Goal: Task Accomplishment & Management: Manage account settings

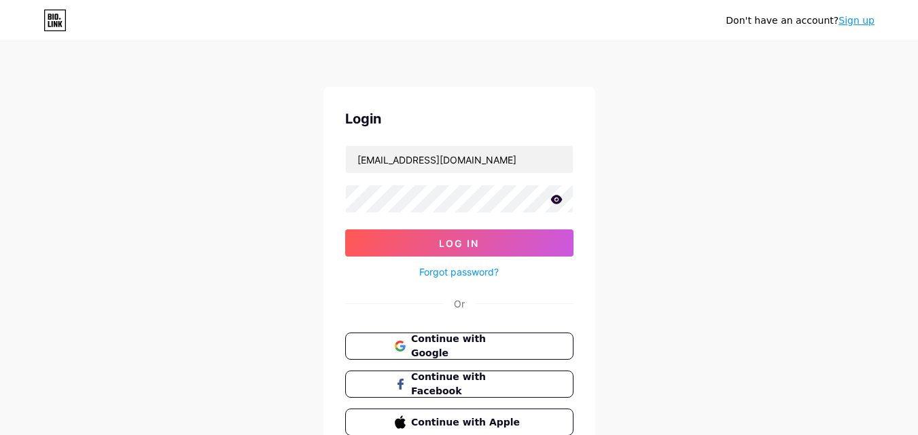
click at [552, 202] on icon at bounding box center [556, 199] width 12 height 9
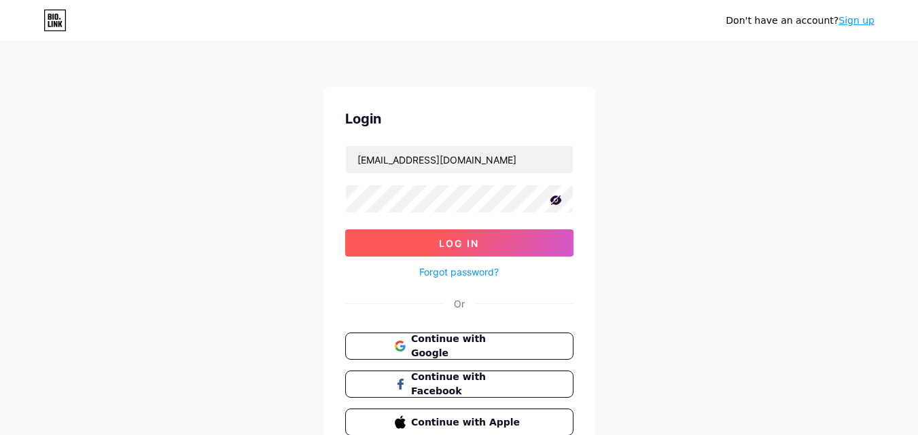
click at [475, 241] on span "Log In" at bounding box center [459, 244] width 40 height 12
click at [428, 234] on button "Log In" at bounding box center [459, 243] width 228 height 27
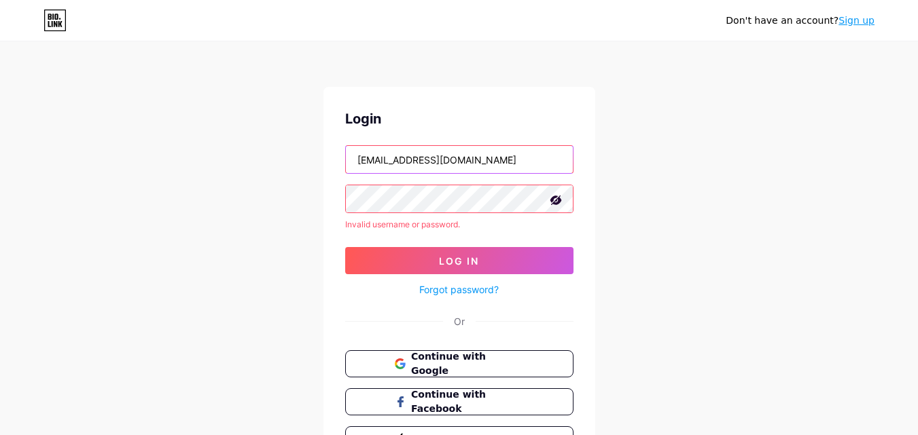
click at [384, 166] on input "[EMAIL_ADDRESS][DOMAIN_NAME]" at bounding box center [459, 159] width 227 height 27
type input "[EMAIL_ADDRESS][DOMAIN_NAME]"
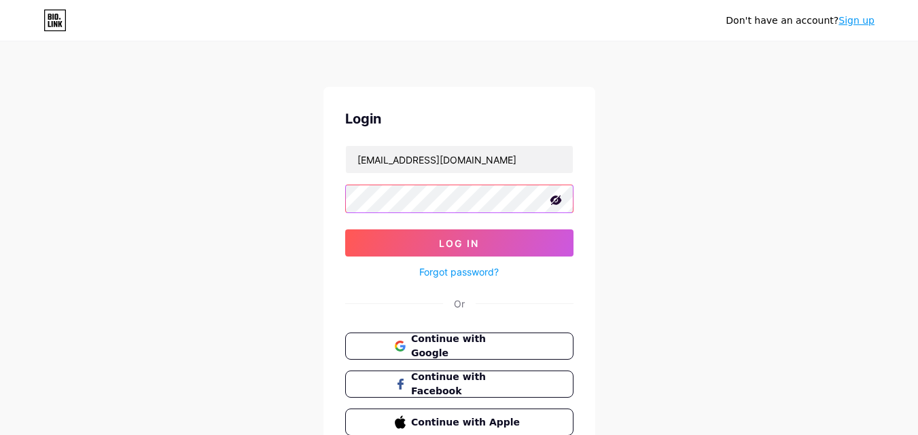
click at [345, 230] on button "Log In" at bounding box center [459, 243] width 228 height 27
click at [264, 307] on div "Don't have an account? Sign up Login olivaf2010@gmail.com Log In Forgot passwor…" at bounding box center [459, 250] width 918 height 501
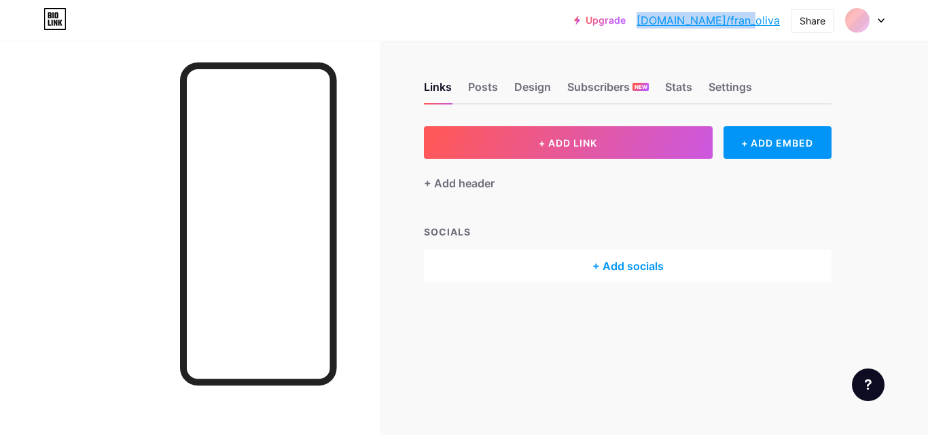
drag, startPoint x: 783, startPoint y: 22, endPoint x: 698, endPoint y: 18, distance: 85.6
click at [698, 18] on div "Upgrade bio.link/fran_o... bio.link/fran_oliva Share Switch accounts Francisco …" at bounding box center [729, 20] width 310 height 24
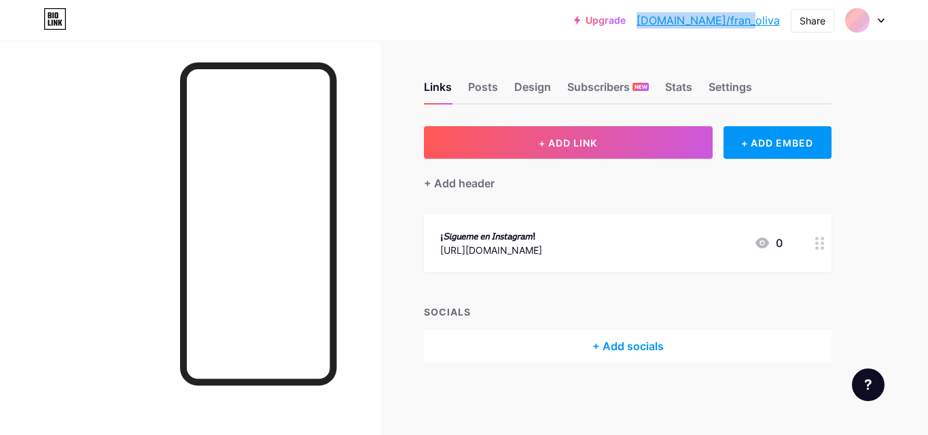
copy link "bio.link/fran_oliva"
